Goal: Task Accomplishment & Management: Complete application form

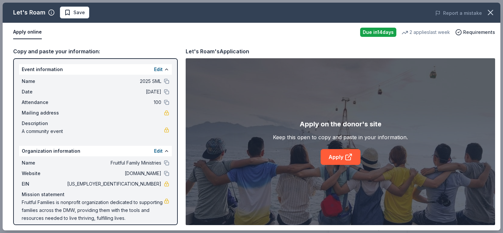
scroll to position [101, 0]
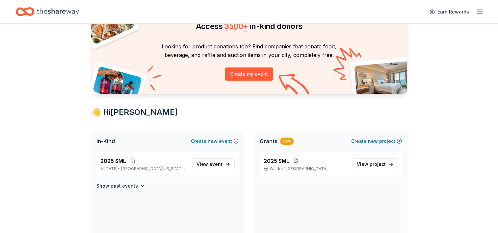
scroll to position [38, 0]
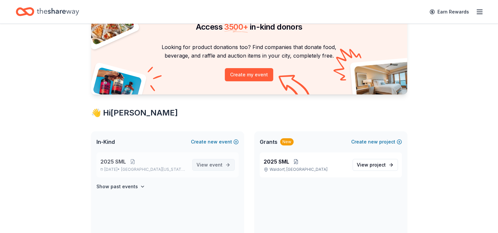
click at [223, 167] on link "View event" at bounding box center [213, 165] width 42 height 12
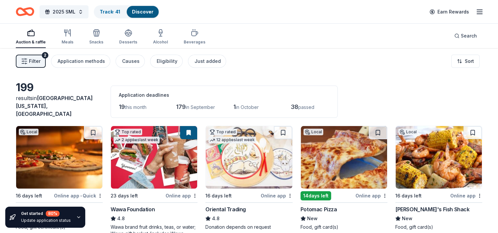
click at [31, 32] on rect "button" at bounding box center [31, 34] width 7 height 4
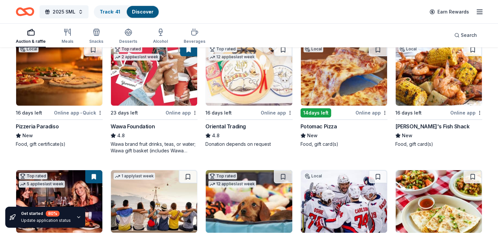
scroll to position [85, 0]
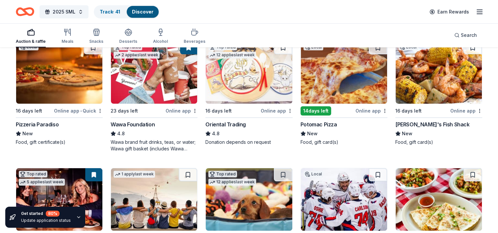
click at [225, 108] on div "16 days left" at bounding box center [218, 111] width 26 height 8
click at [480, 10] on line "button" at bounding box center [479, 10] width 5 height 0
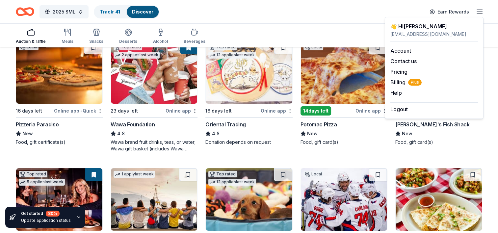
click at [306, 17] on div "2025 SML Track · 41 Discover Earn Rewards" at bounding box center [249, 11] width 466 height 15
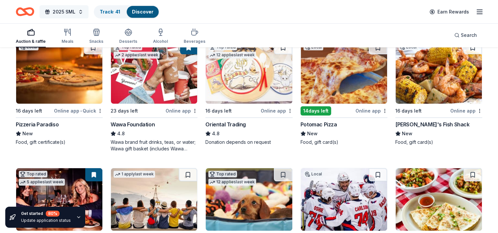
click at [80, 12] on button "2025 SML" at bounding box center [63, 11] width 49 height 13
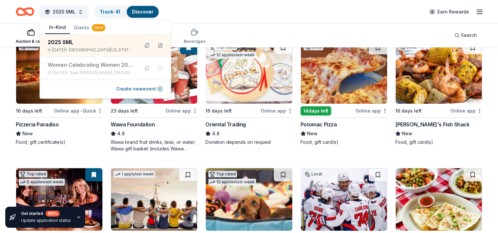
click at [179, 10] on div "2025 SML Track · 41 Discover Earn Rewards" at bounding box center [249, 11] width 466 height 15
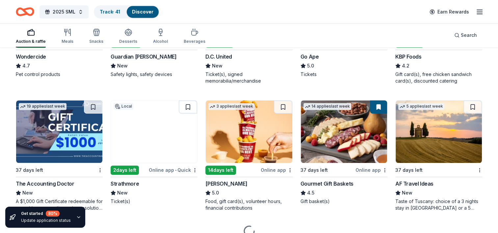
scroll to position [407, 0]
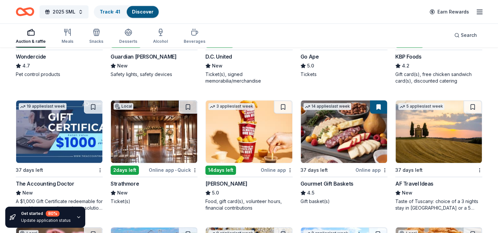
click at [165, 166] on div "Online app • Quick" at bounding box center [173, 170] width 49 height 8
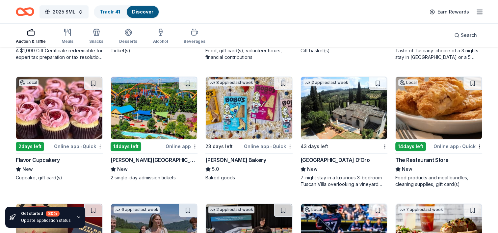
scroll to position [558, 0]
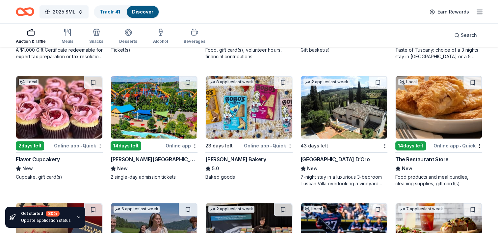
click at [33, 141] on div "2 days left" at bounding box center [30, 145] width 28 height 9
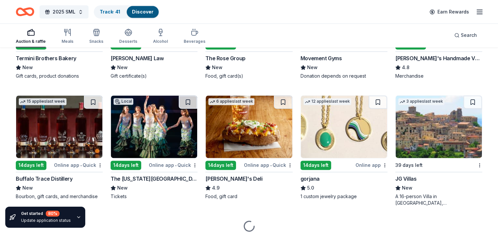
scroll to position [908, 0]
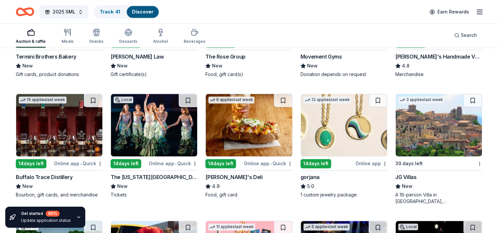
click at [365, 159] on div "Online app" at bounding box center [371, 163] width 32 height 8
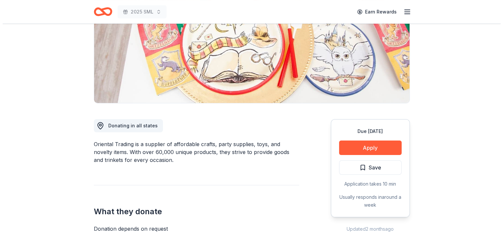
scroll to position [98, 0]
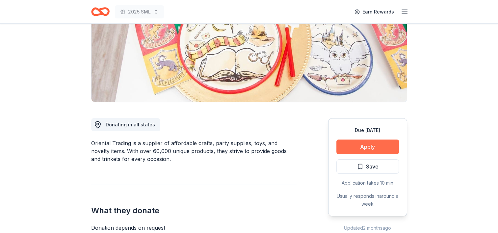
click at [378, 148] on button "Apply" at bounding box center [367, 147] width 63 height 14
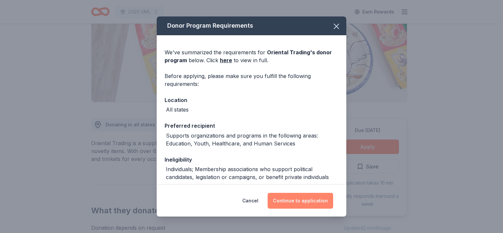
click at [290, 203] on button "Continue to application" at bounding box center [300, 201] width 65 height 16
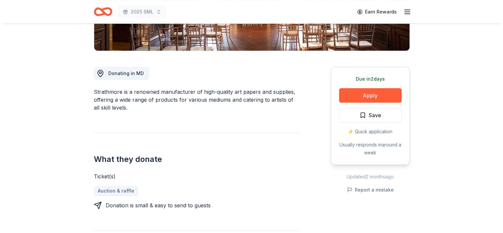
scroll to position [151, 0]
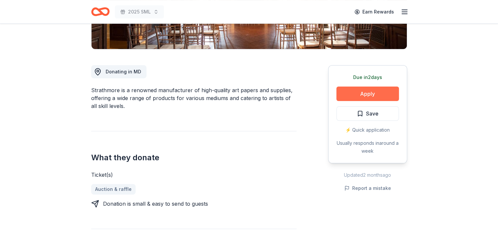
click at [359, 93] on button "Apply" at bounding box center [367, 94] width 63 height 14
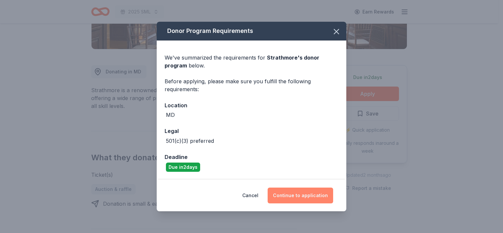
click at [299, 191] on button "Continue to application" at bounding box center [300, 196] width 65 height 16
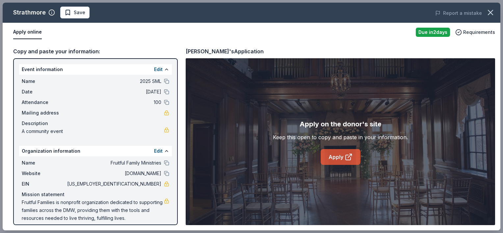
click at [338, 157] on link "Apply" at bounding box center [341, 157] width 40 height 16
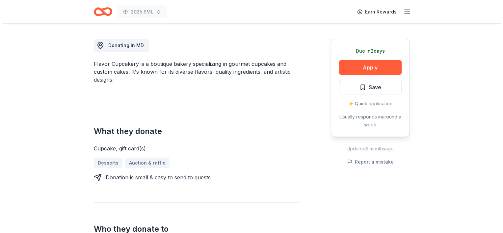
scroll to position [176, 0]
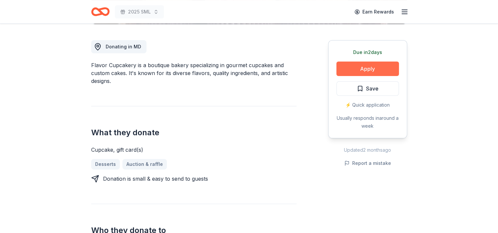
click at [358, 69] on button "Apply" at bounding box center [367, 69] width 63 height 14
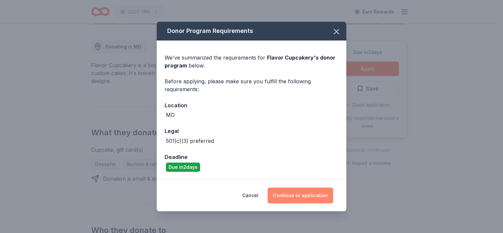
click at [290, 193] on button "Continue to application" at bounding box center [300, 196] width 65 height 16
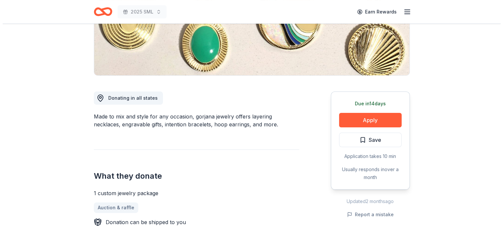
scroll to position [125, 0]
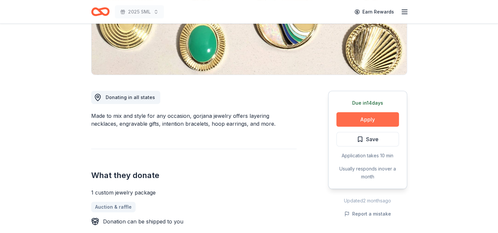
click at [373, 116] on button "Apply" at bounding box center [367, 119] width 63 height 14
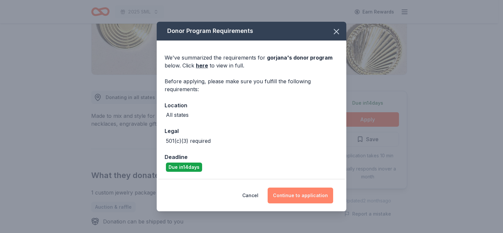
click at [305, 197] on button "Continue to application" at bounding box center [300, 196] width 65 height 16
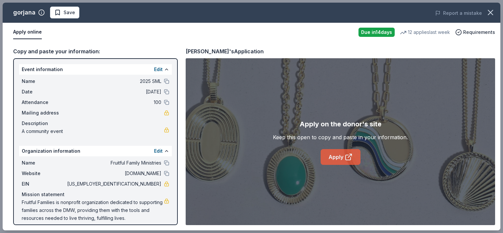
drag, startPoint x: 333, startPoint y: 158, endPoint x: 328, endPoint y: 156, distance: 5.5
click at [328, 156] on link "Apply" at bounding box center [341, 157] width 40 height 16
